Goal: Find specific page/section: Find specific page/section

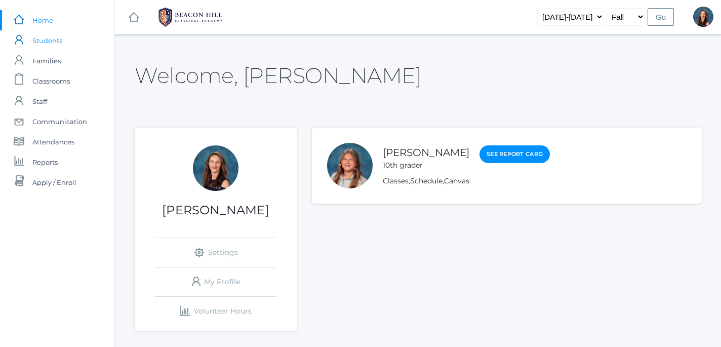
click at [47, 42] on span "Students" at bounding box center [47, 40] width 30 height 20
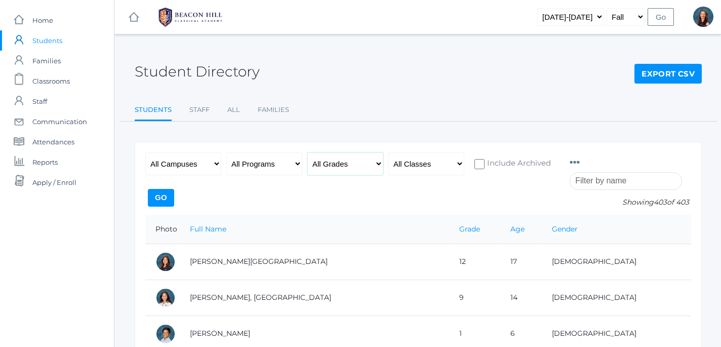
click at [308, 153] on select "All Grades Grammar - Kindergarten - 1st Grade - 2nd Grade - 3rd Grade - 4th Gra…" at bounding box center [346, 164] width 76 height 23
select select "6"
click option "- 6th Grade" at bounding box center [0, 0] width 0 height 0
click at [174, 196] on input "Go" at bounding box center [161, 198] width 26 height 18
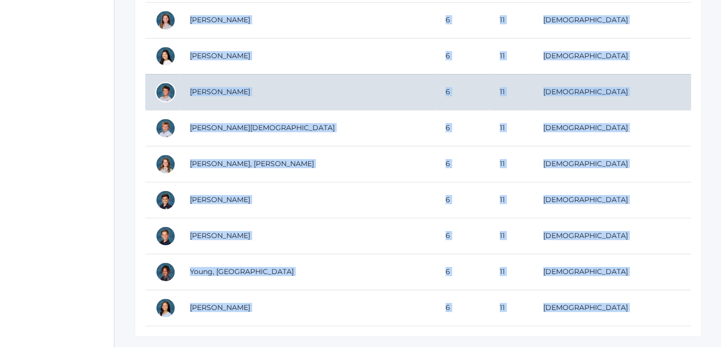
scroll to position [1239, 0]
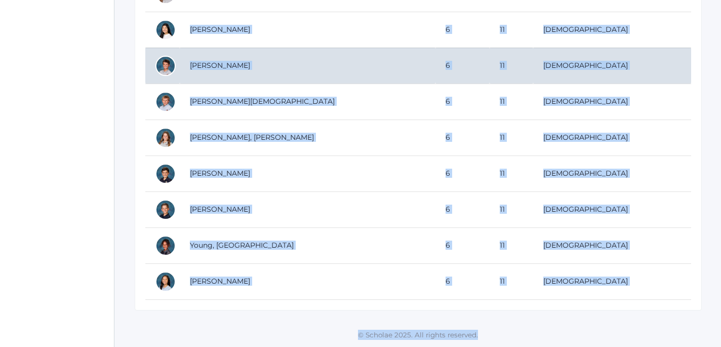
drag, startPoint x: 157, startPoint y: 229, endPoint x: 298, endPoint y: 364, distance: 195.7
copy div "Photo Full Name Grade Age Gender [PERSON_NAME] 6 11 [DEMOGRAPHIC_DATA] [PERSON_…"
